Goal: Task Accomplishment & Management: Complete application form

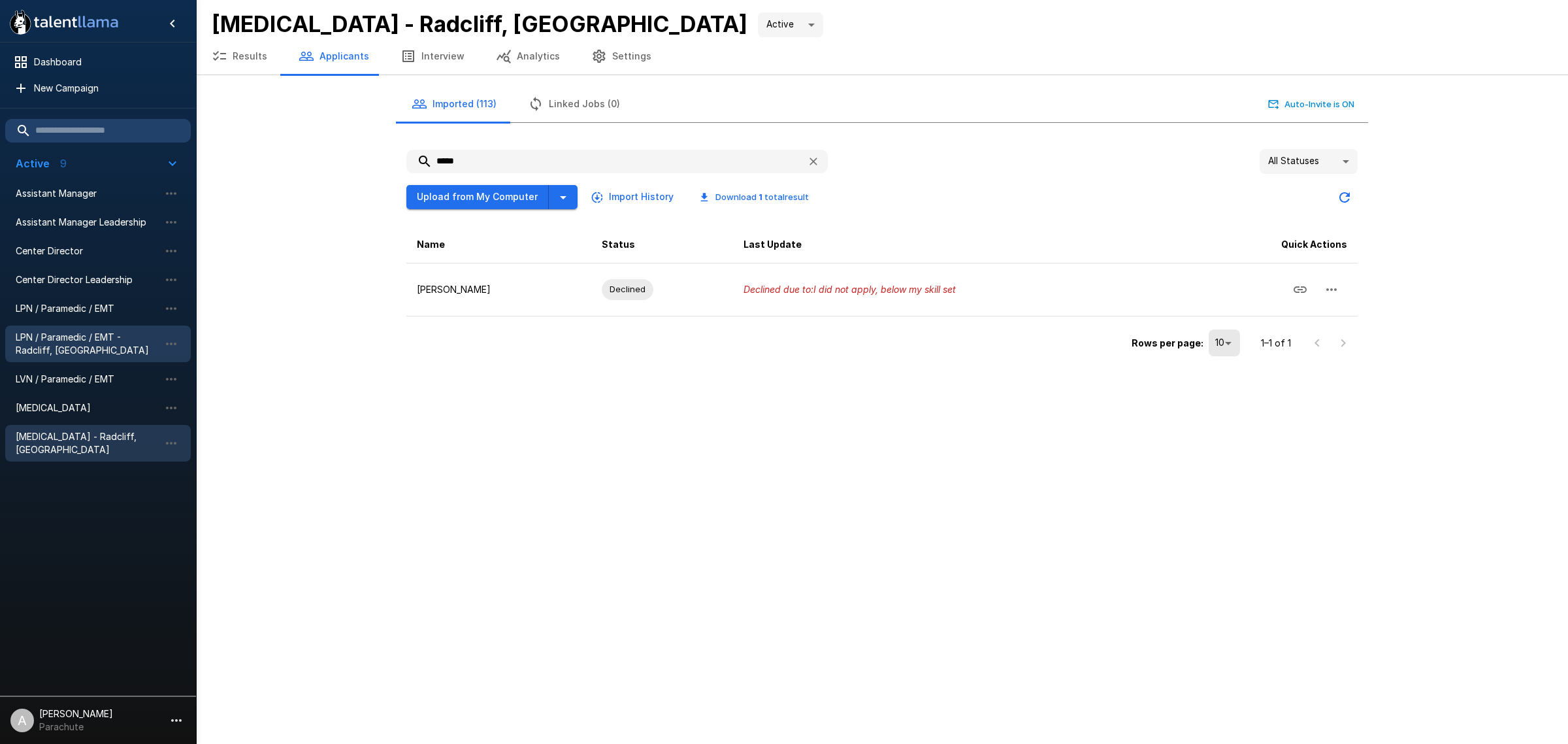
click at [87, 354] on span "LPN / Paramedic / EMT - Radcliff, [GEOGRAPHIC_DATA]" at bounding box center [88, 344] width 143 height 26
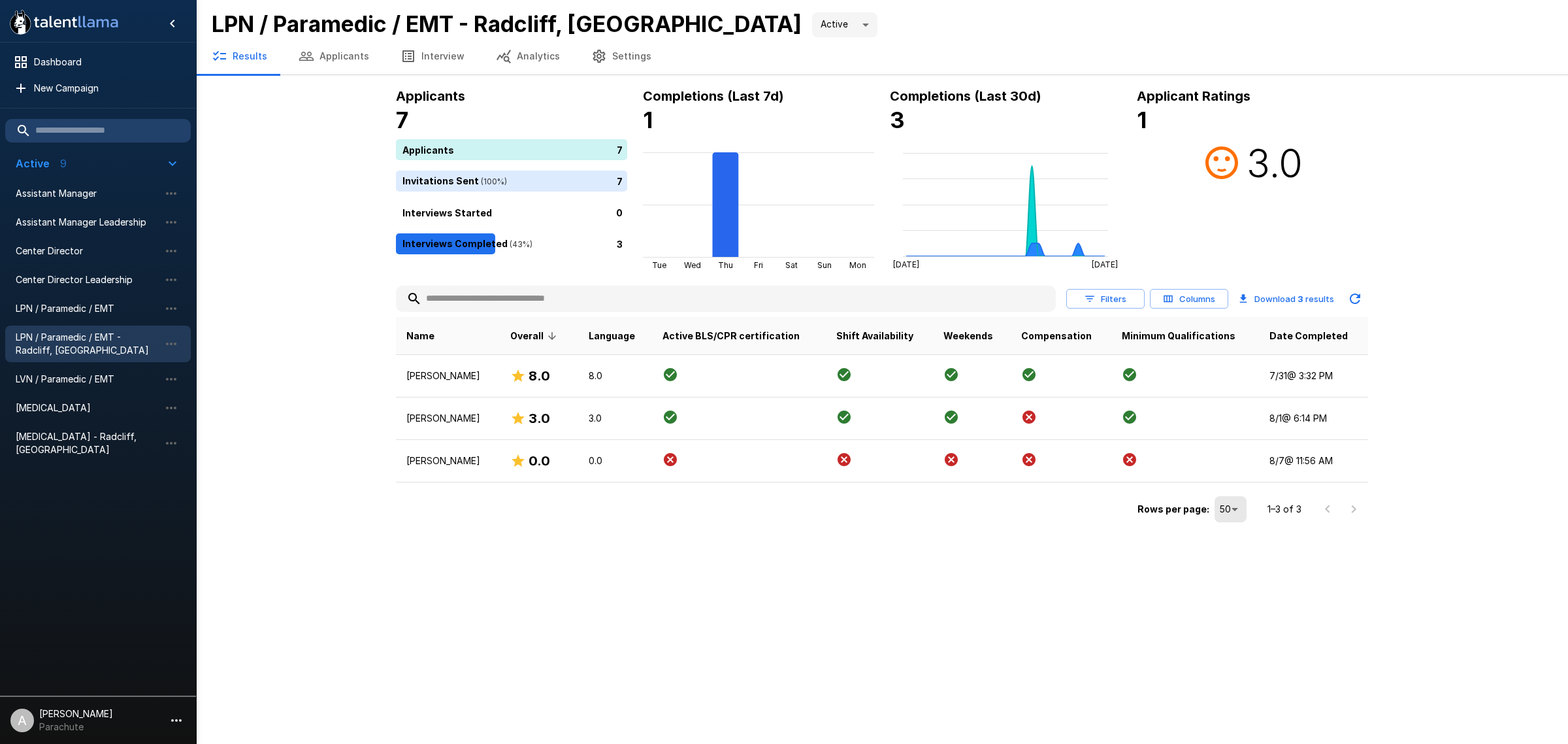
click at [322, 54] on button "Applicants" at bounding box center [334, 56] width 102 height 37
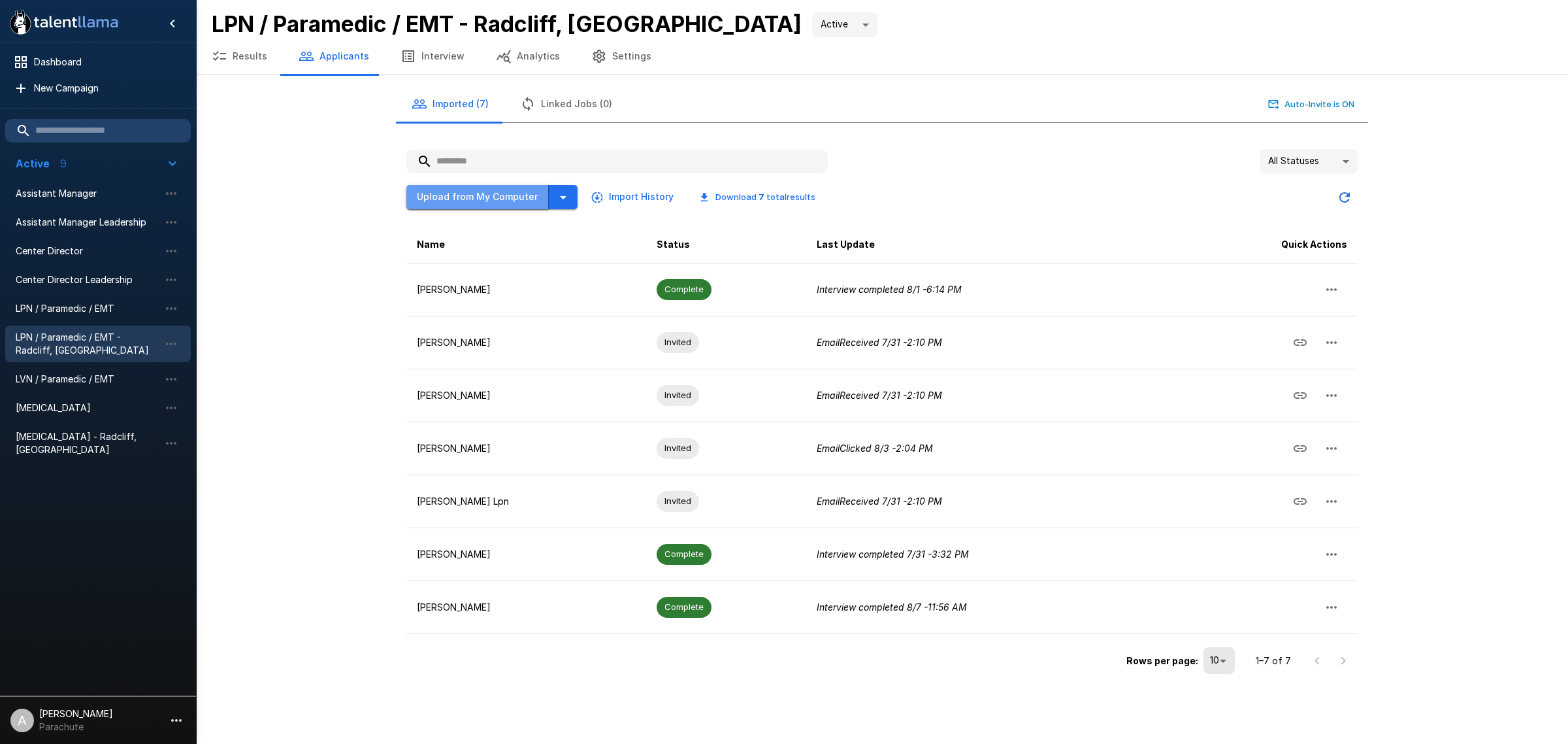
click at [479, 187] on button "Upload from My Computer" at bounding box center [478, 196] width 143 height 24
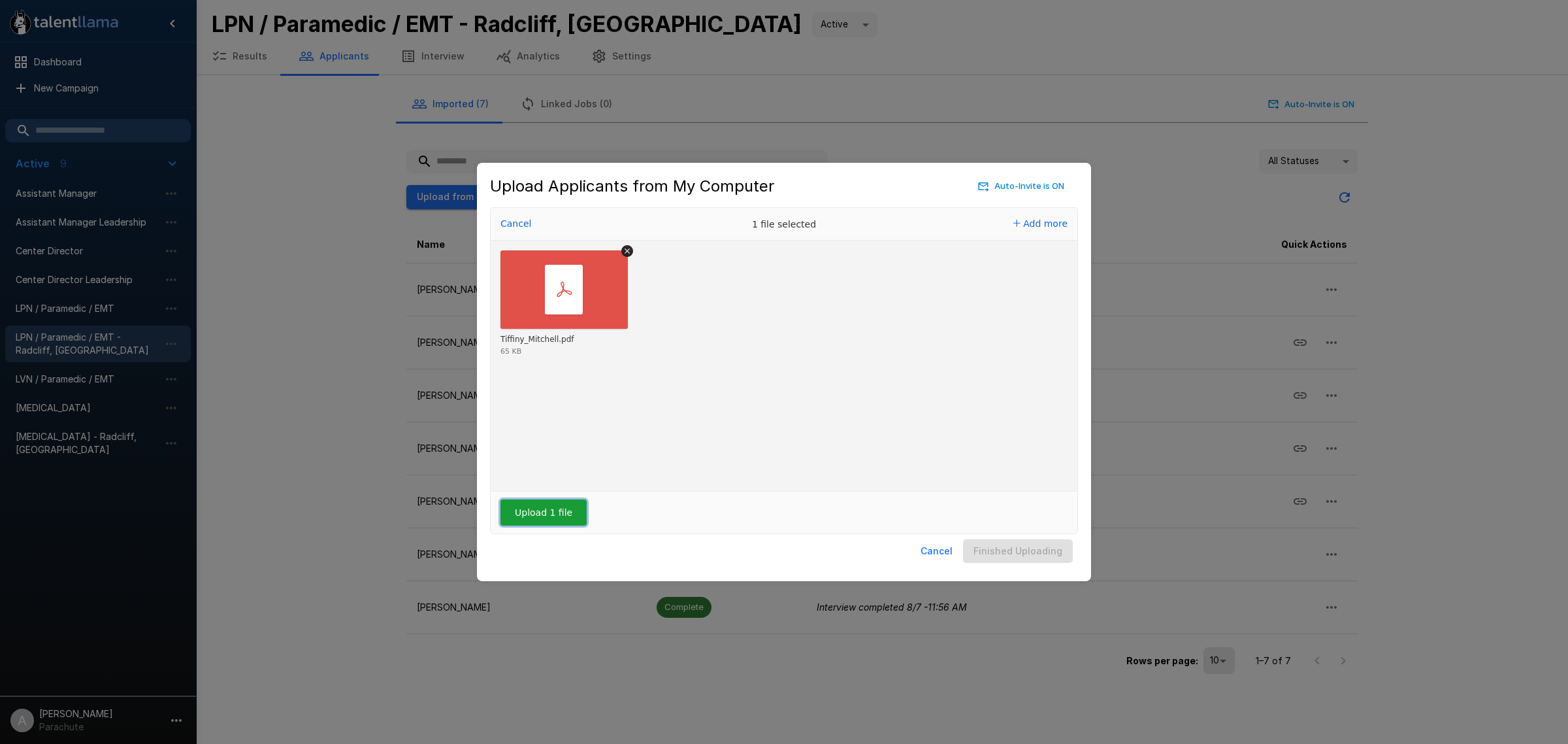
click at [566, 503] on button "Upload 1 file" at bounding box center [544, 513] width 86 height 26
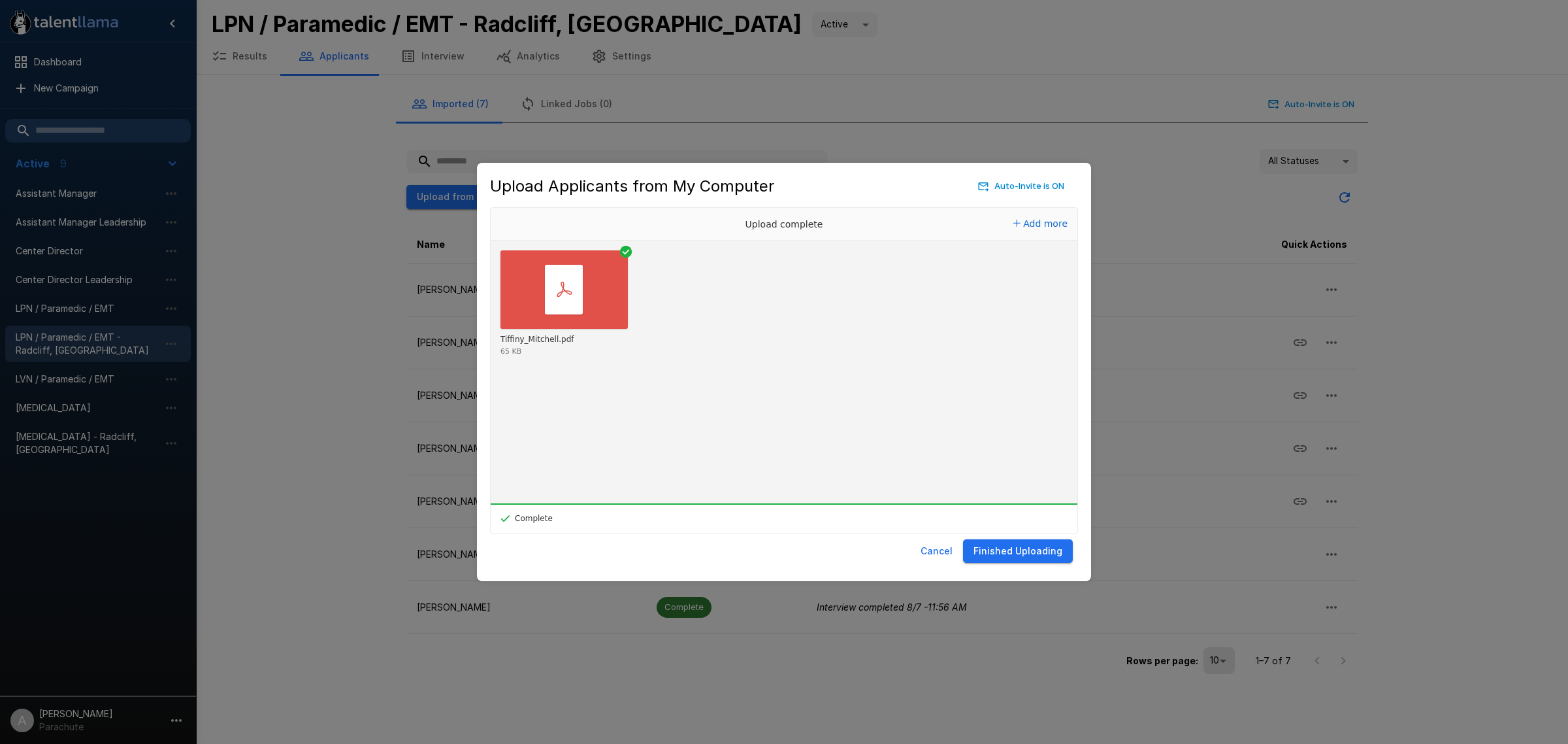
click at [1060, 557] on button "Finished Uploading" at bounding box center [1018, 551] width 110 height 24
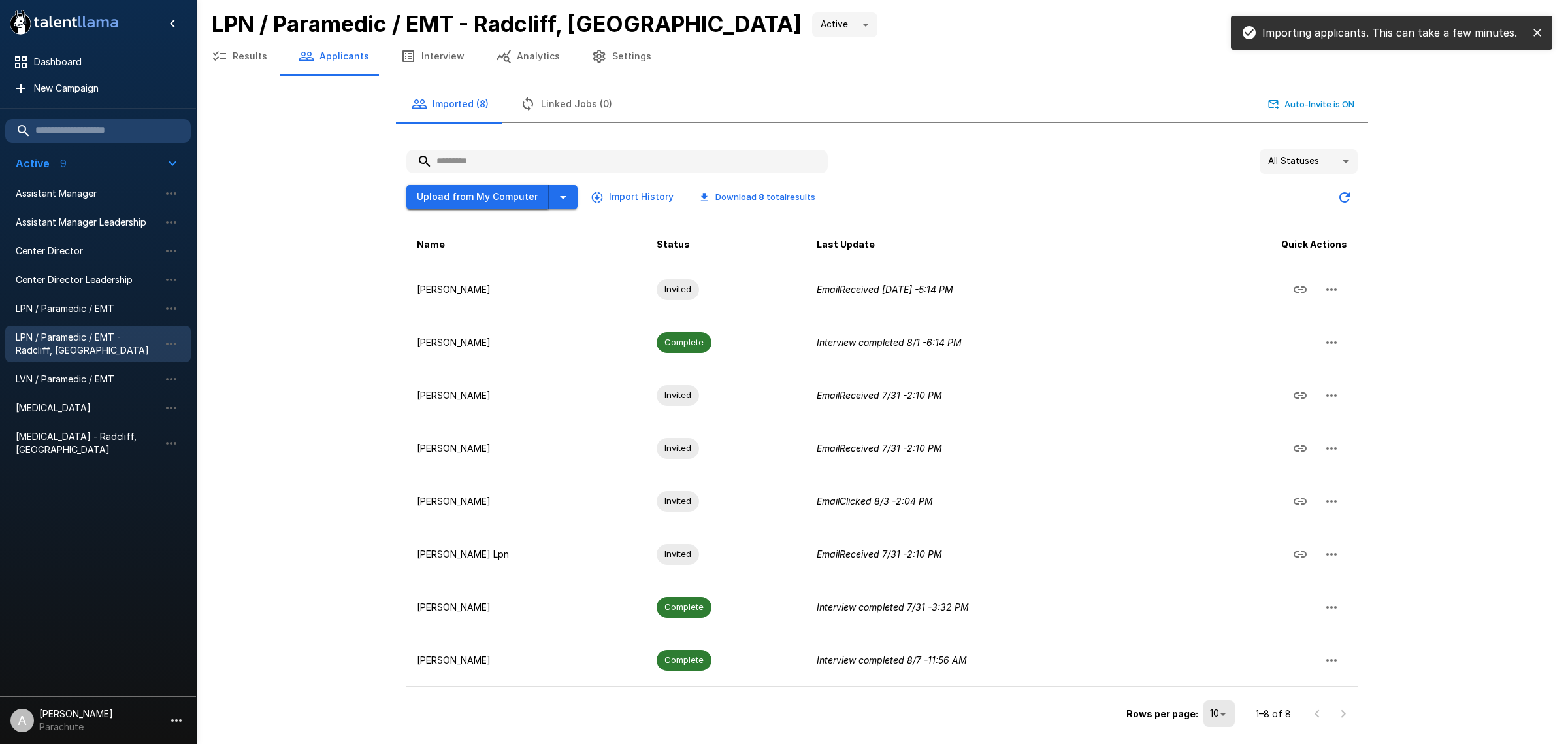
click at [465, 196] on button "Upload from My Computer" at bounding box center [478, 196] width 143 height 24
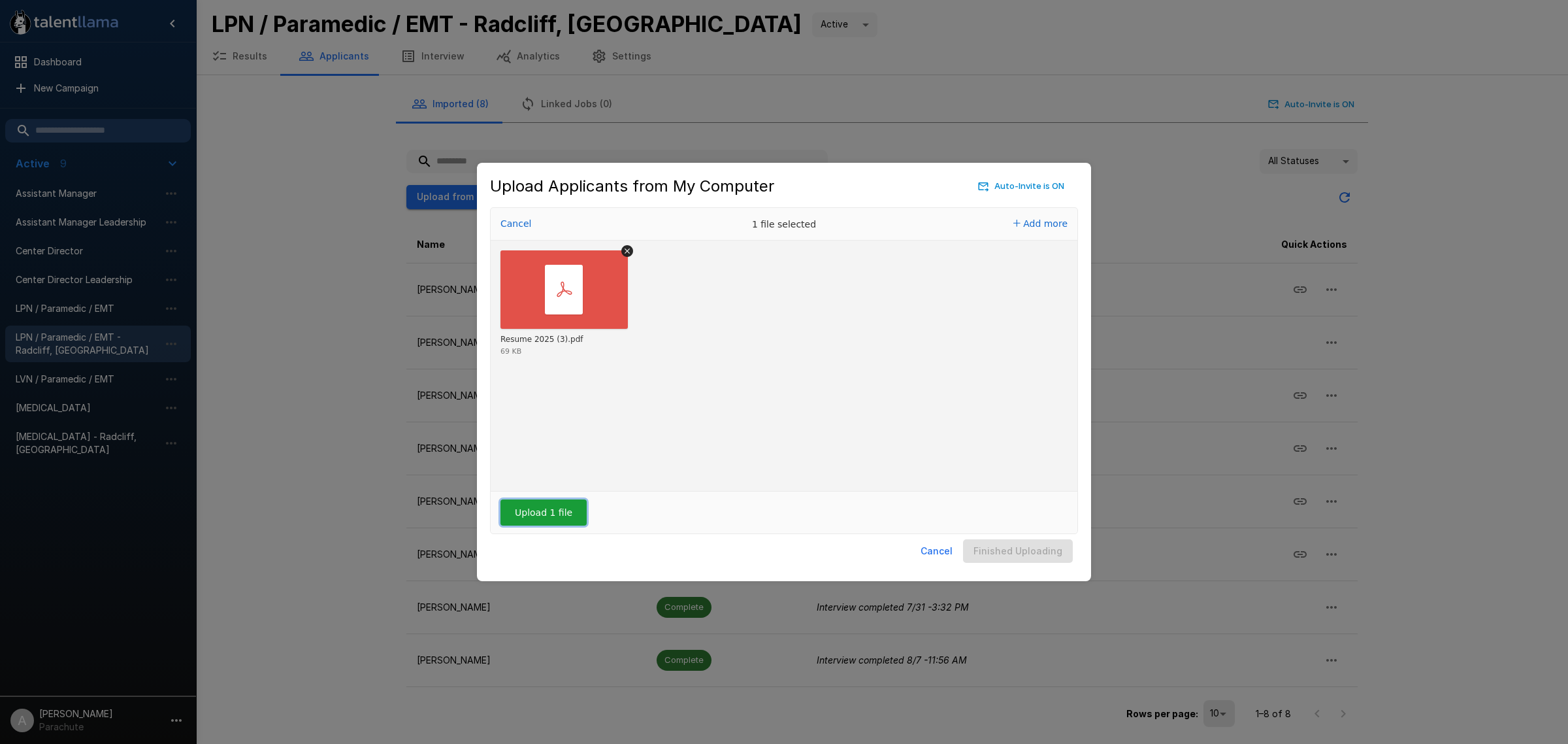
click at [541, 508] on button "Upload 1 file" at bounding box center [544, 513] width 86 height 26
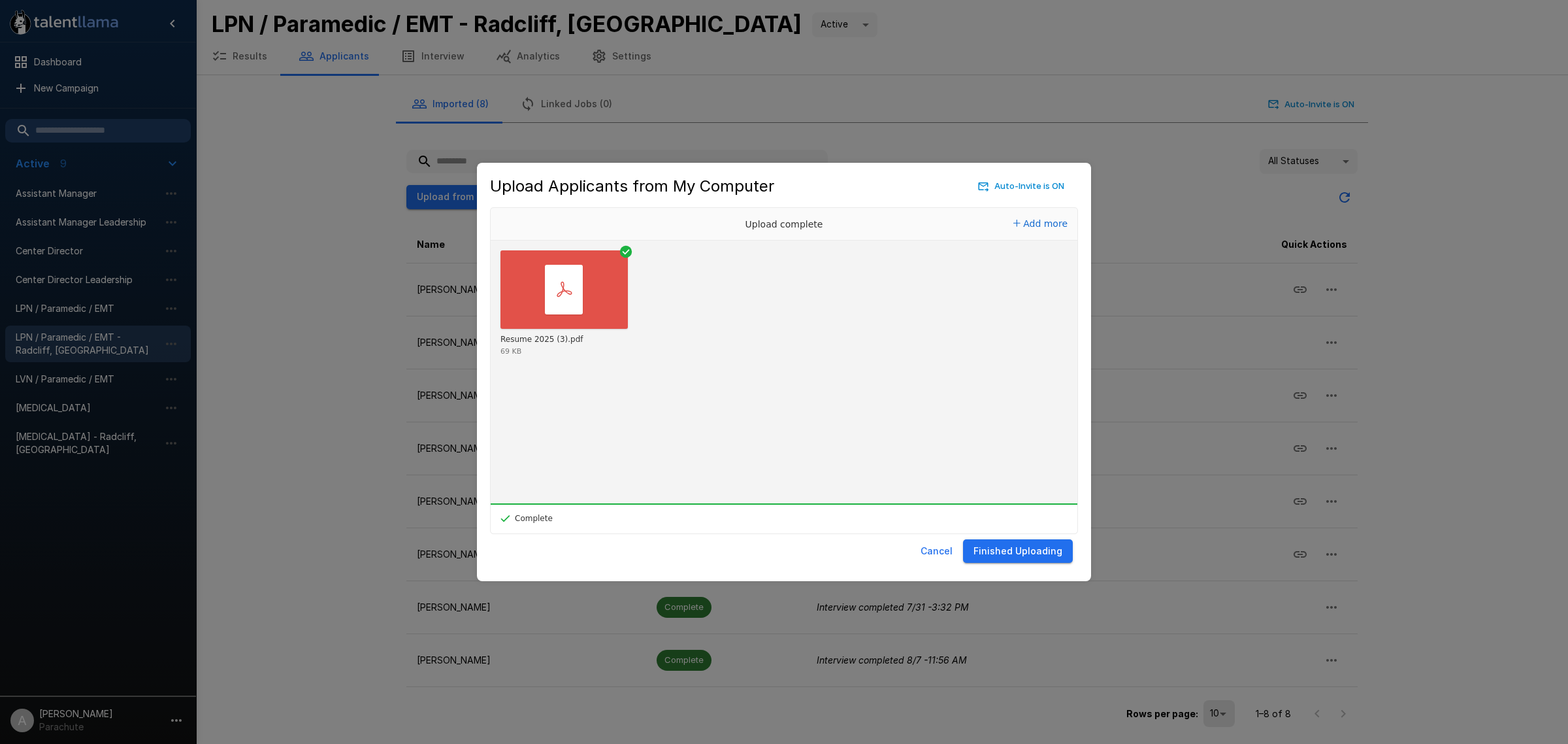
click at [1024, 550] on button "Finished Uploading" at bounding box center [1018, 551] width 110 height 24
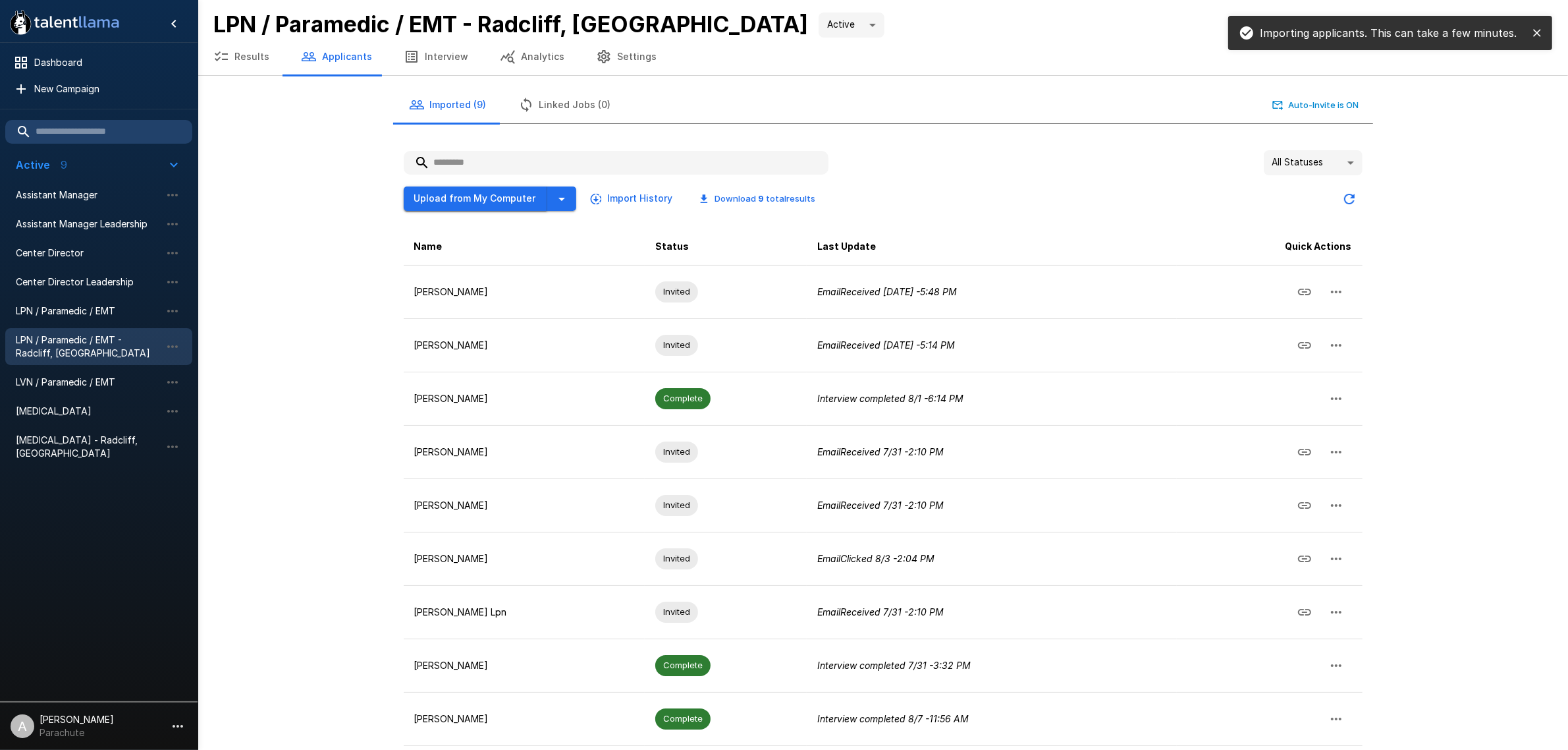
click at [478, 202] on button "Upload from My Computer" at bounding box center [475, 198] width 144 height 25
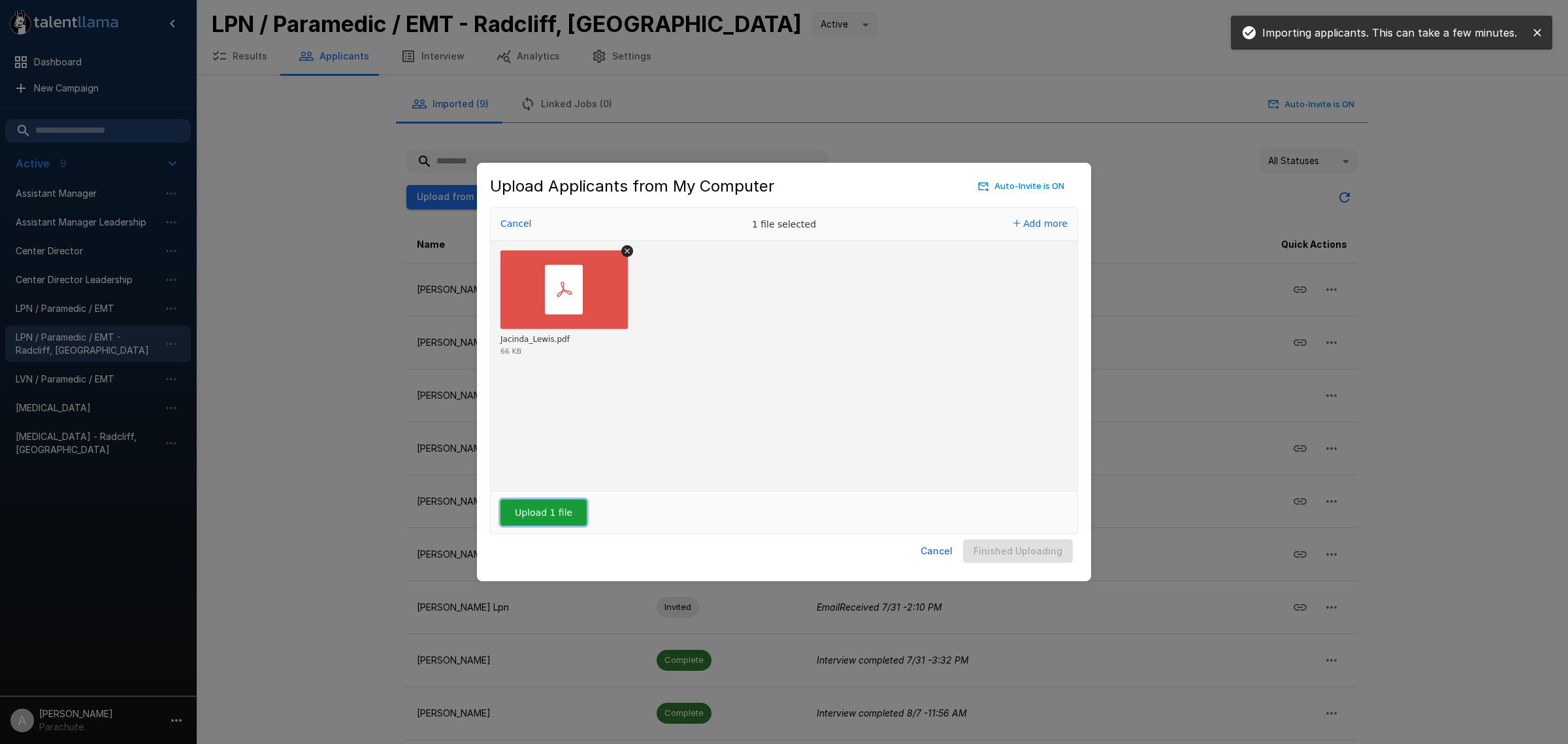
click at [526, 516] on button "Upload 1 file" at bounding box center [544, 513] width 86 height 26
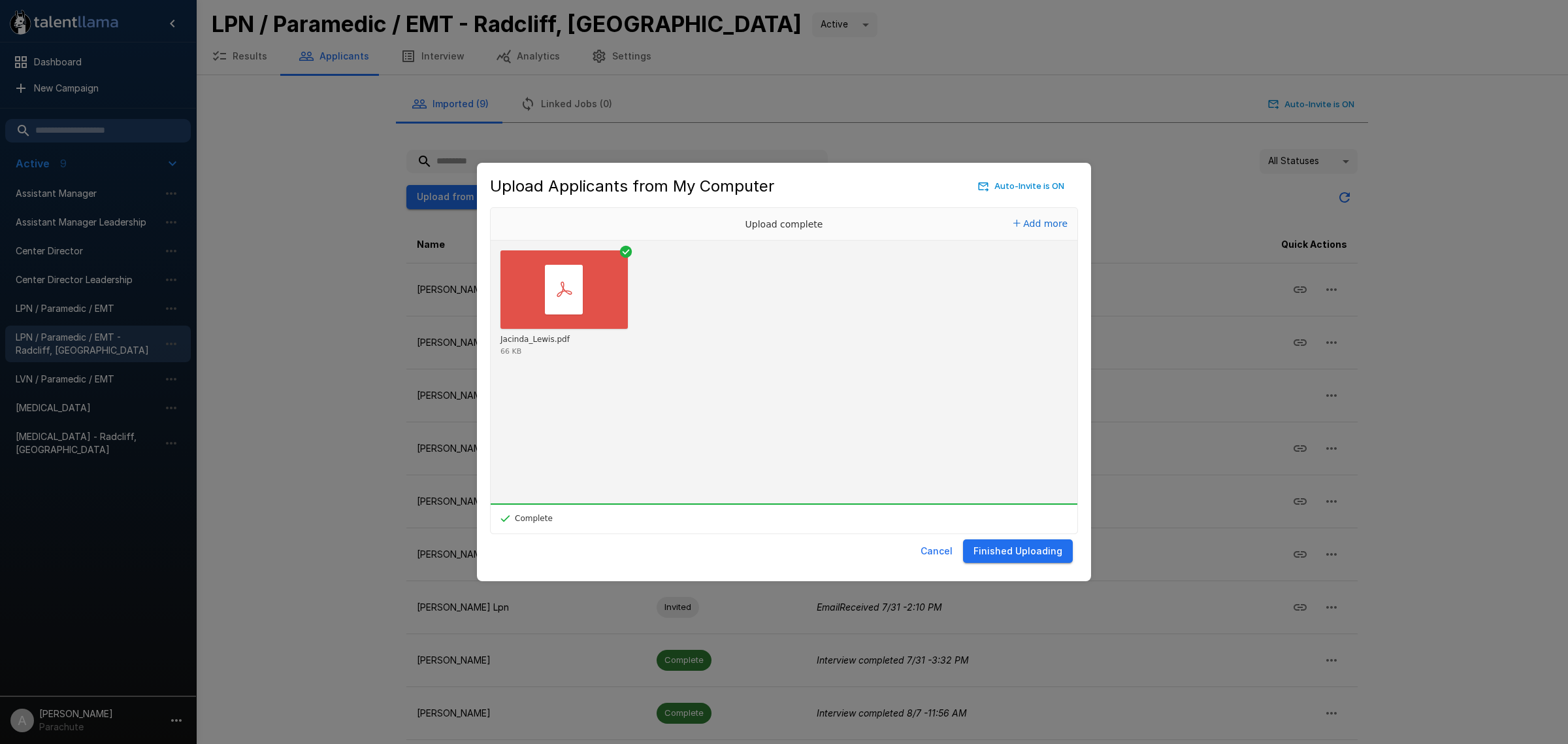
click at [991, 549] on button "Finished Uploading" at bounding box center [1018, 551] width 110 height 24
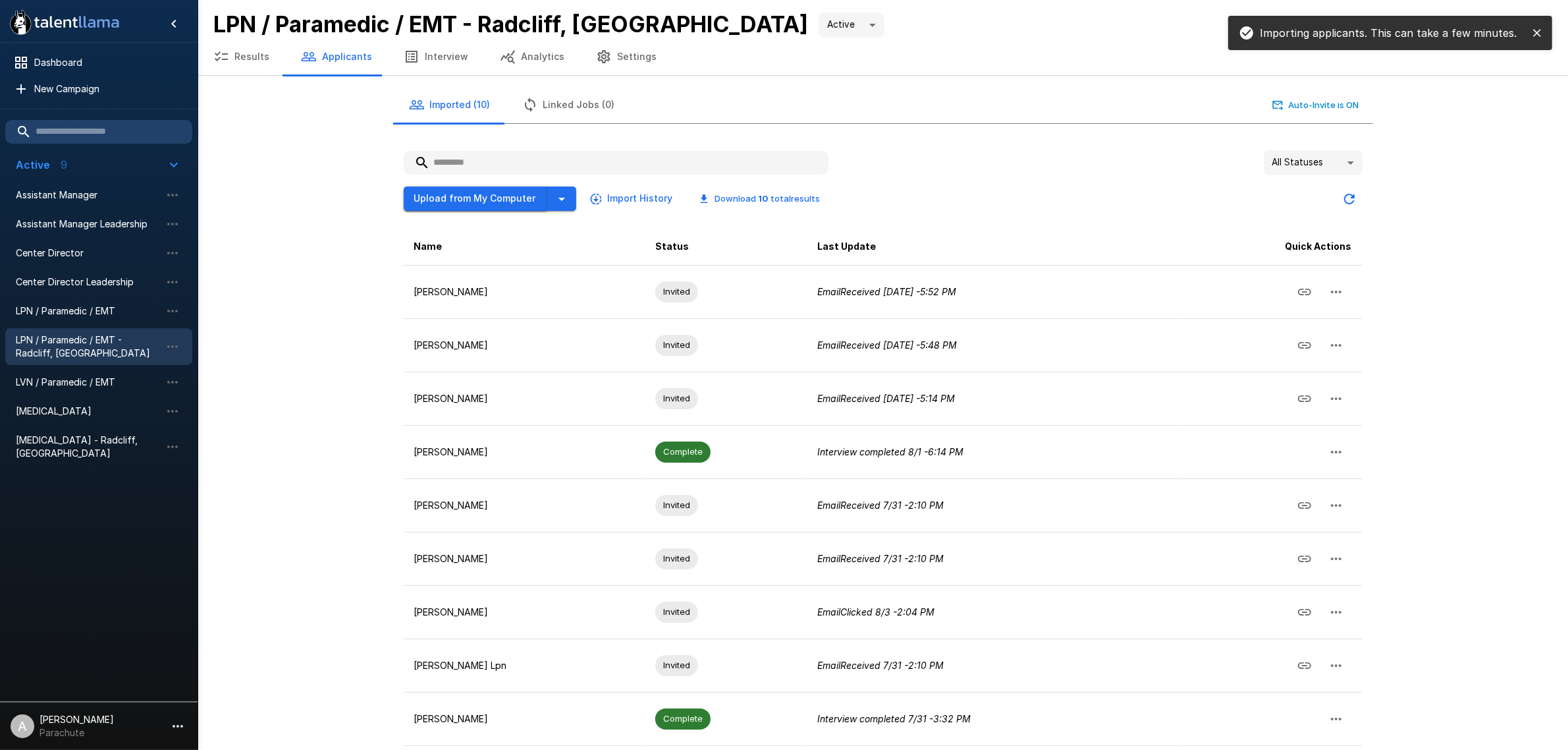
click at [487, 192] on button "Upload from My Computer" at bounding box center [475, 198] width 144 height 25
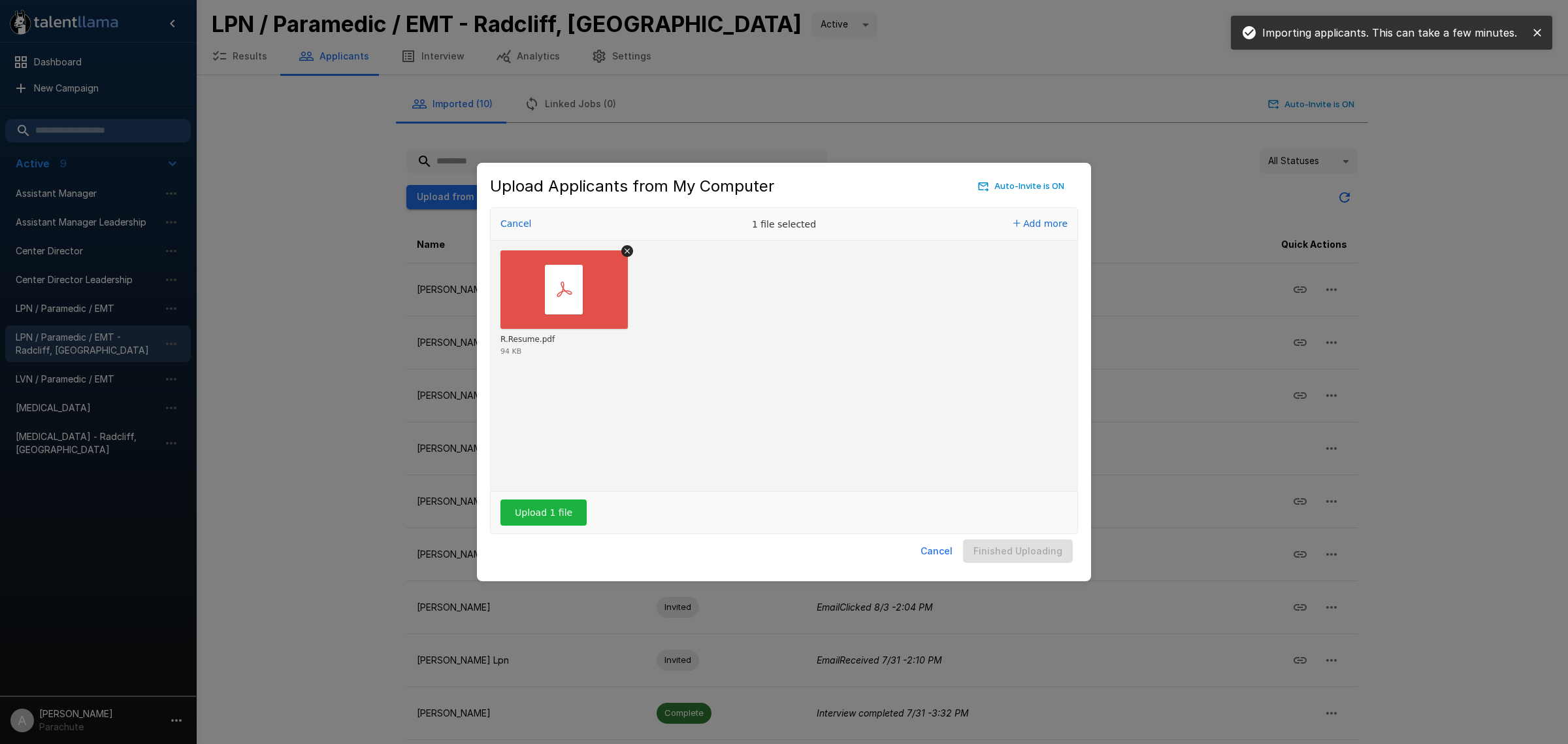
click at [769, 424] on div "R.Resume.pdf 94 KB" at bounding box center [784, 365] width 587 height 250
click at [529, 515] on button "Upload 1 file" at bounding box center [544, 513] width 86 height 26
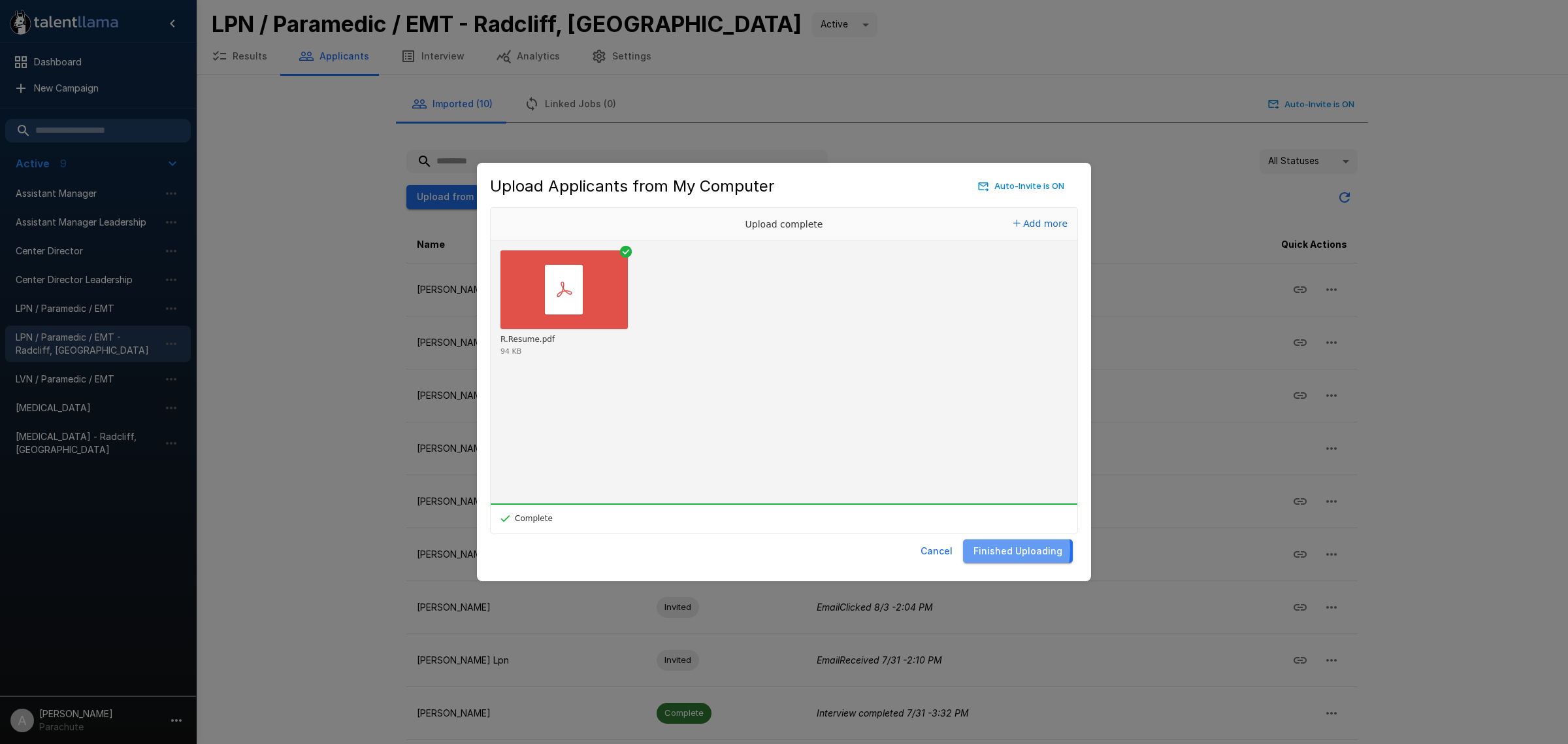
click at [982, 549] on button "Finished Uploading" at bounding box center [1018, 551] width 110 height 24
